Goal: Task Accomplishment & Management: Use online tool/utility

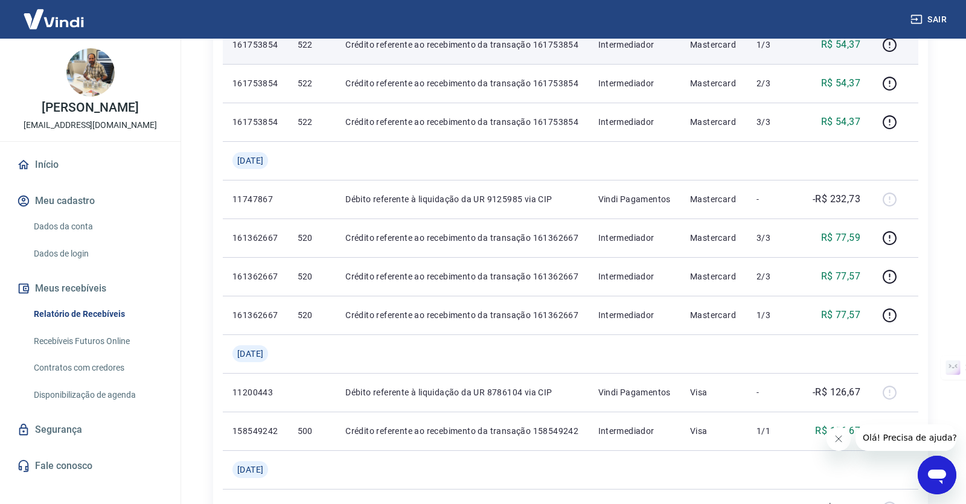
scroll to position [324, 0]
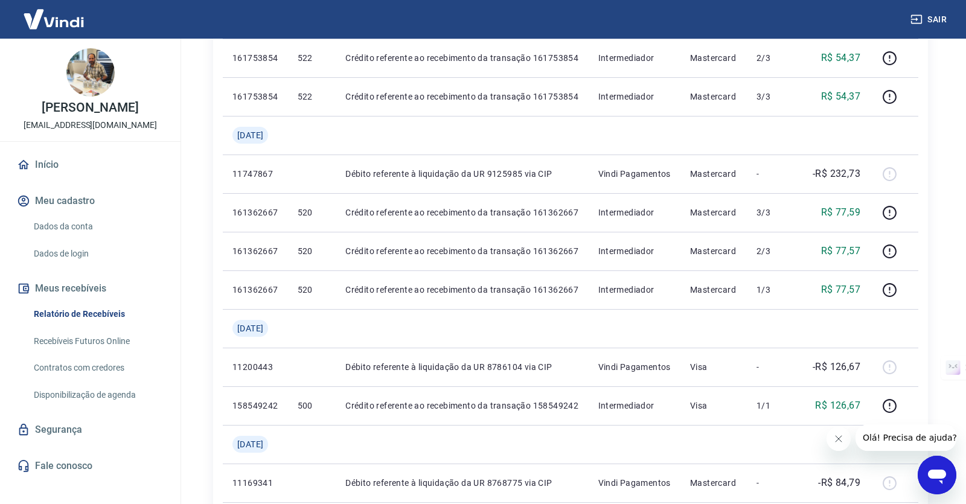
click at [111, 339] on link "Recebíveis Futuros Online" at bounding box center [97, 341] width 137 height 25
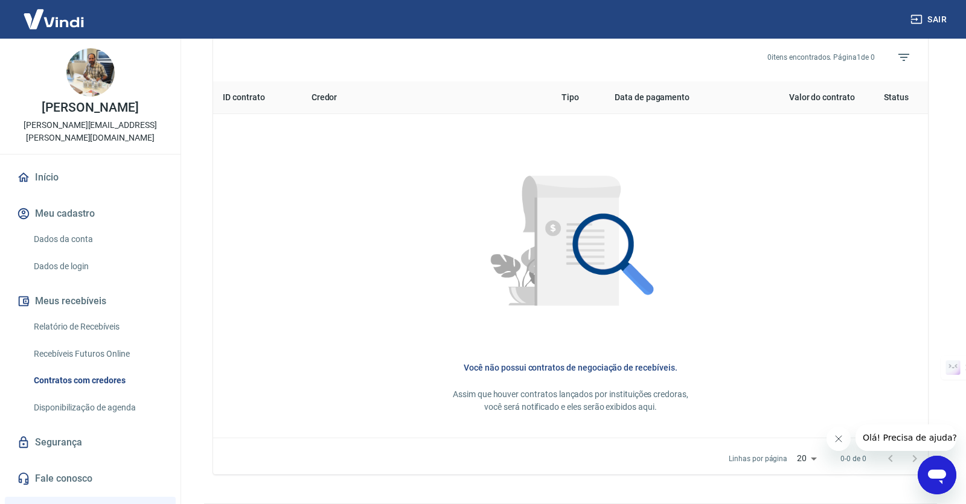
scroll to position [442, 0]
